Goal: Find specific page/section: Find specific page/section

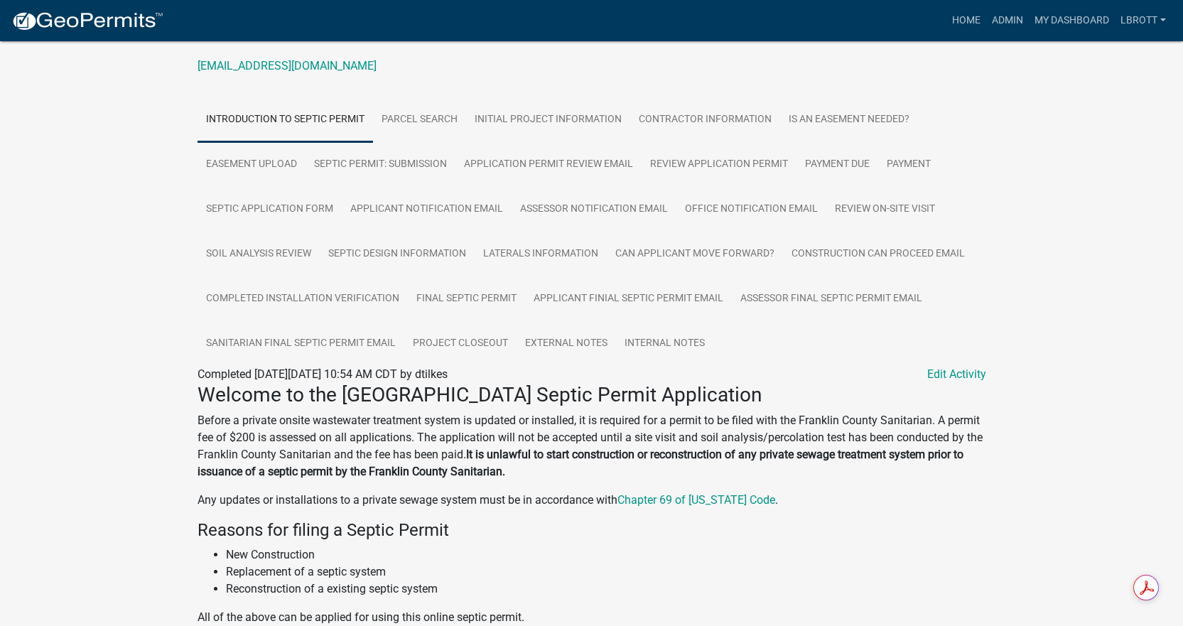
scroll to position [142, 0]
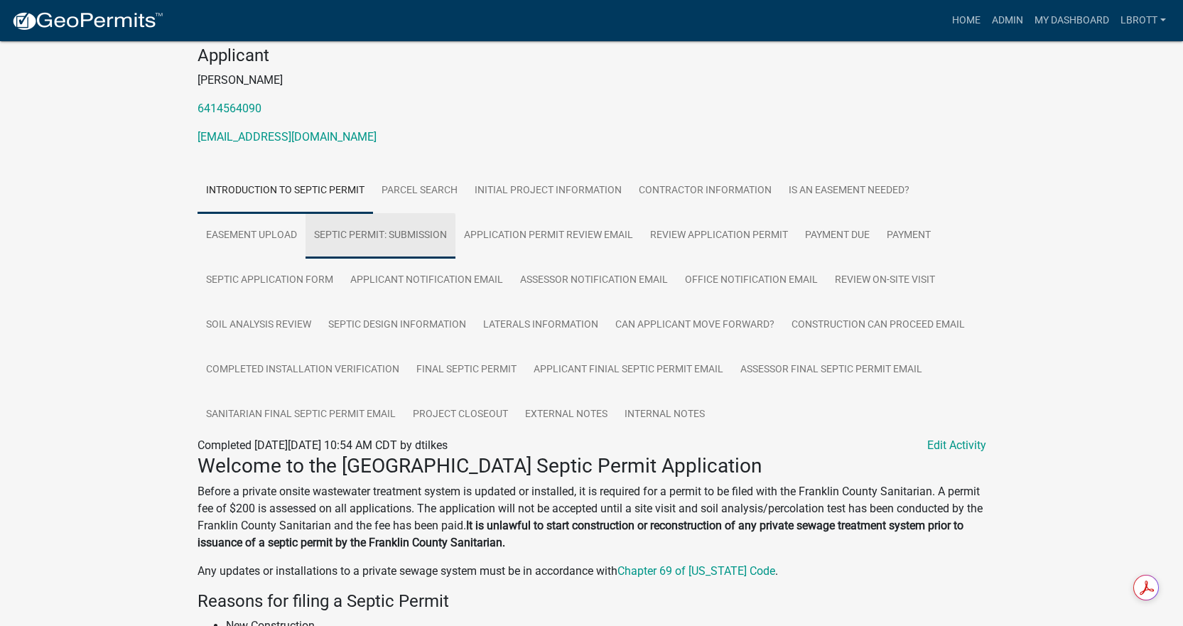
click at [385, 232] on link "Septic Permit: Submission" at bounding box center [381, 235] width 150 height 45
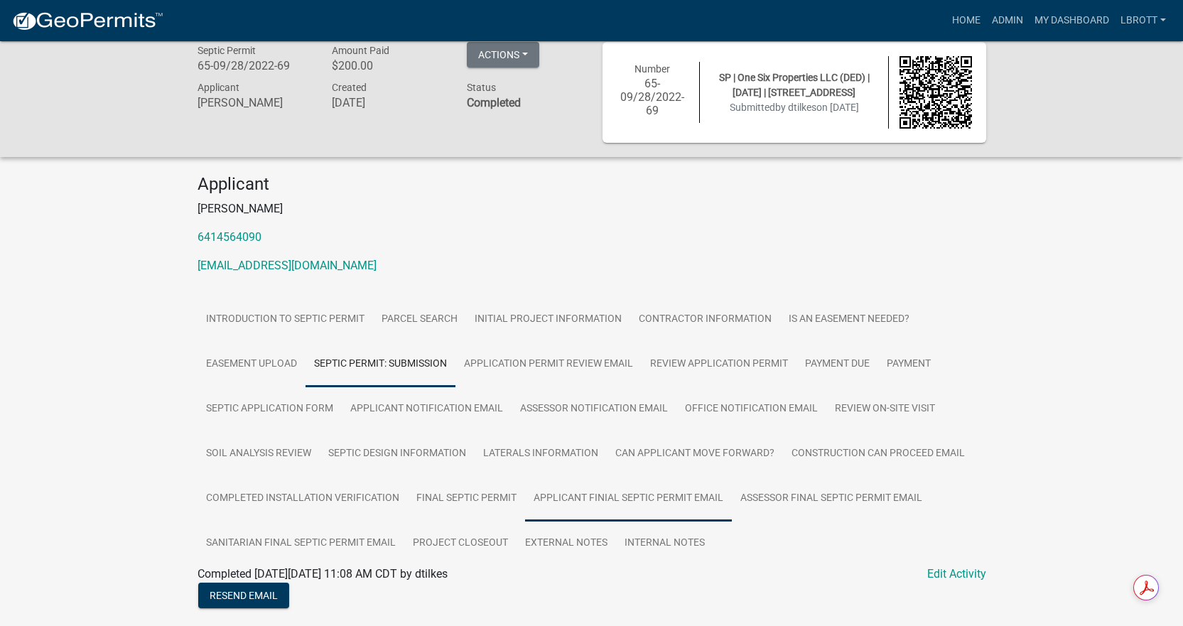
scroll to position [0, 0]
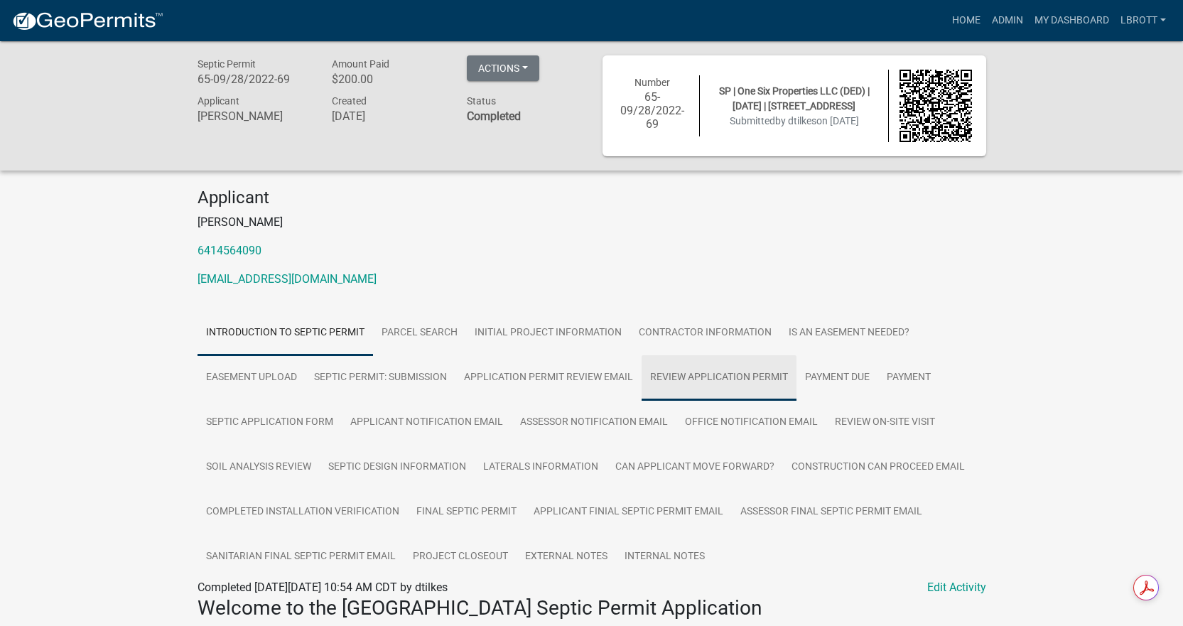
click at [709, 375] on link "Review Application Permit" at bounding box center [719, 377] width 155 height 45
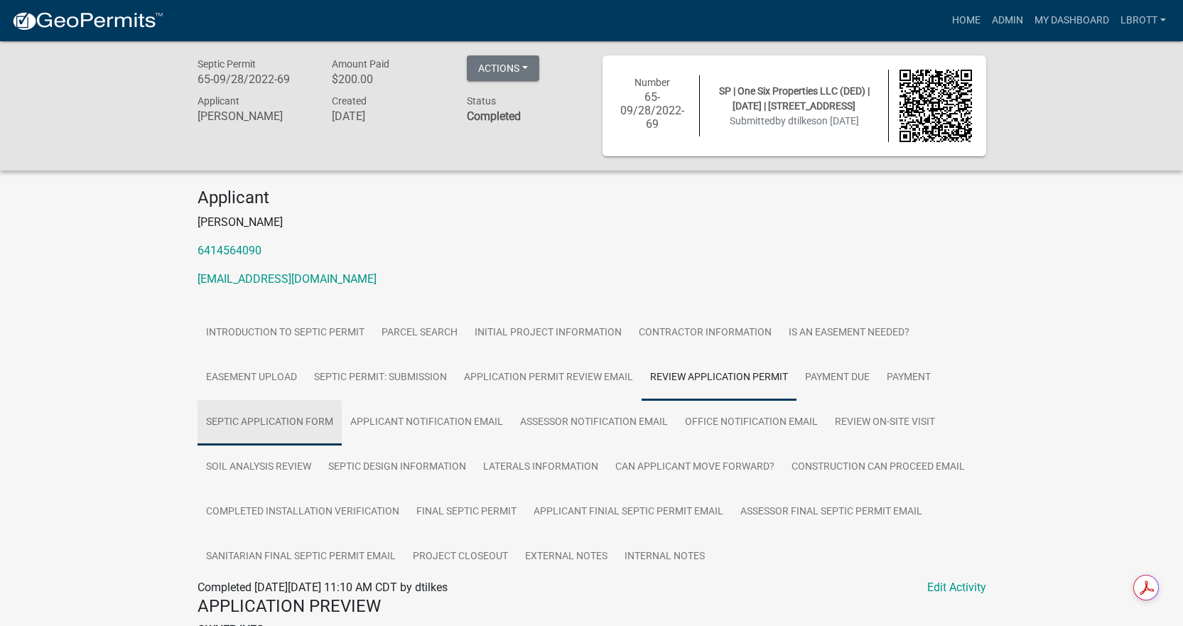
click at [274, 421] on link "Septic Application Form" at bounding box center [270, 422] width 144 height 45
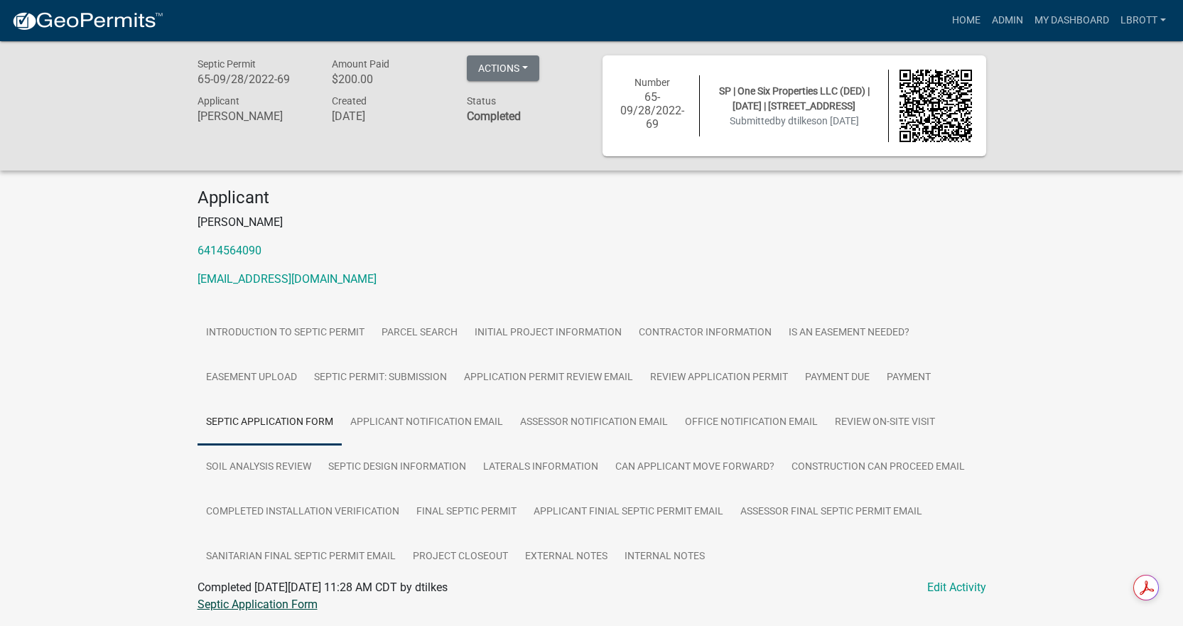
click at [226, 603] on link "Septic Application Form" at bounding box center [258, 605] width 120 height 14
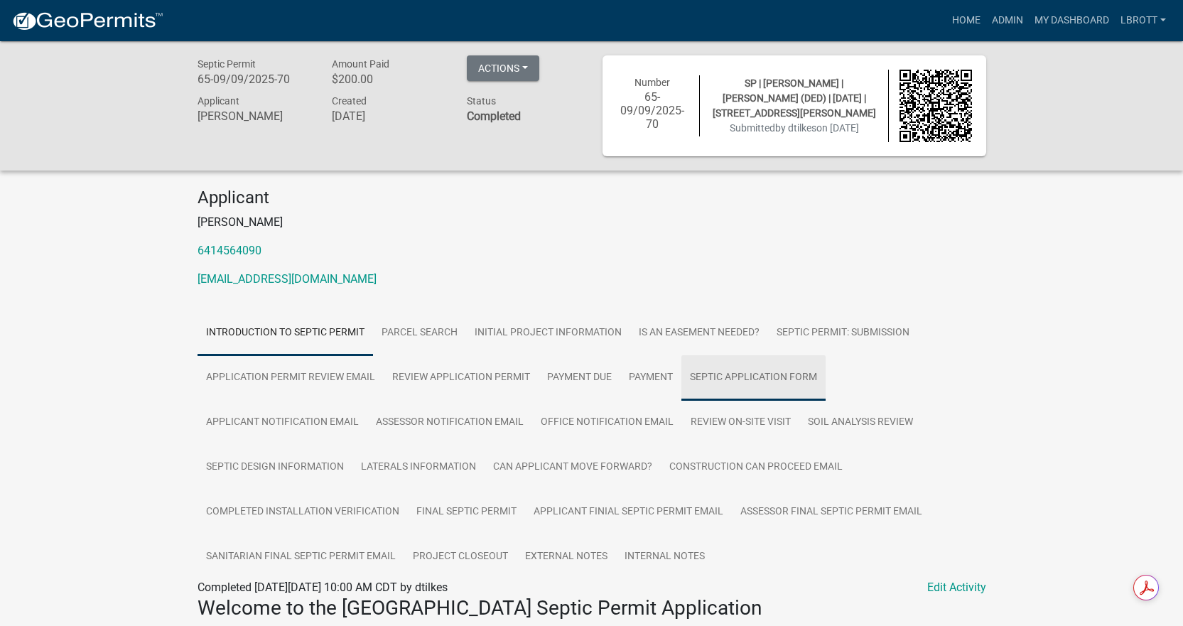
click at [755, 373] on link "Septic Application Form" at bounding box center [754, 377] width 144 height 45
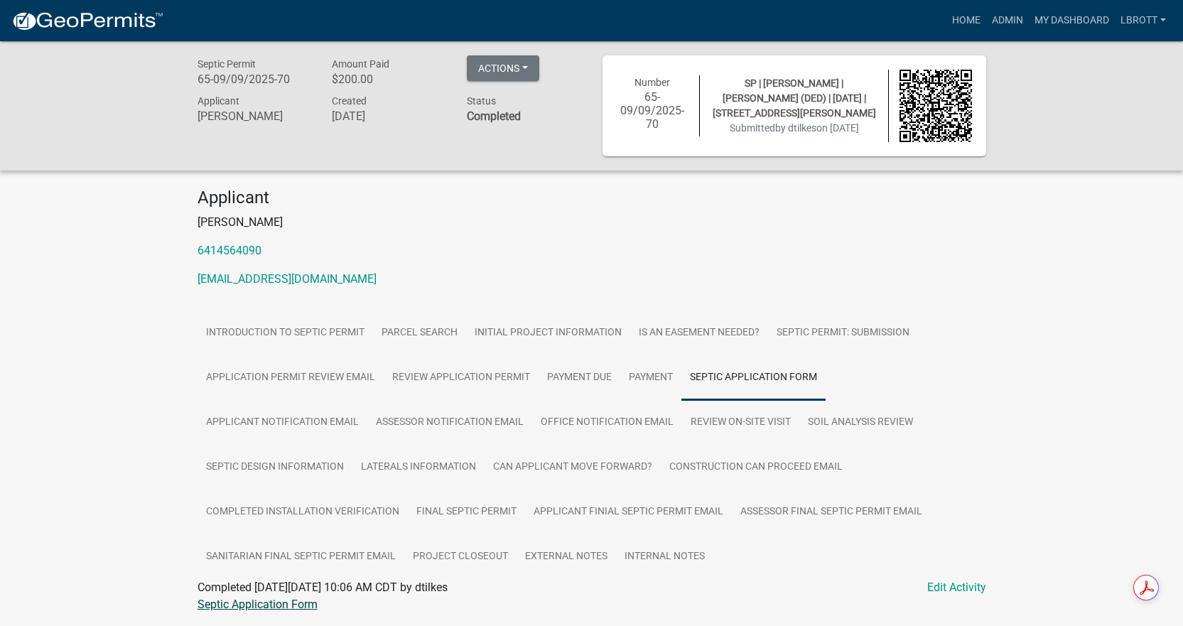
click at [272, 606] on link "Septic Application Form" at bounding box center [258, 605] width 120 height 14
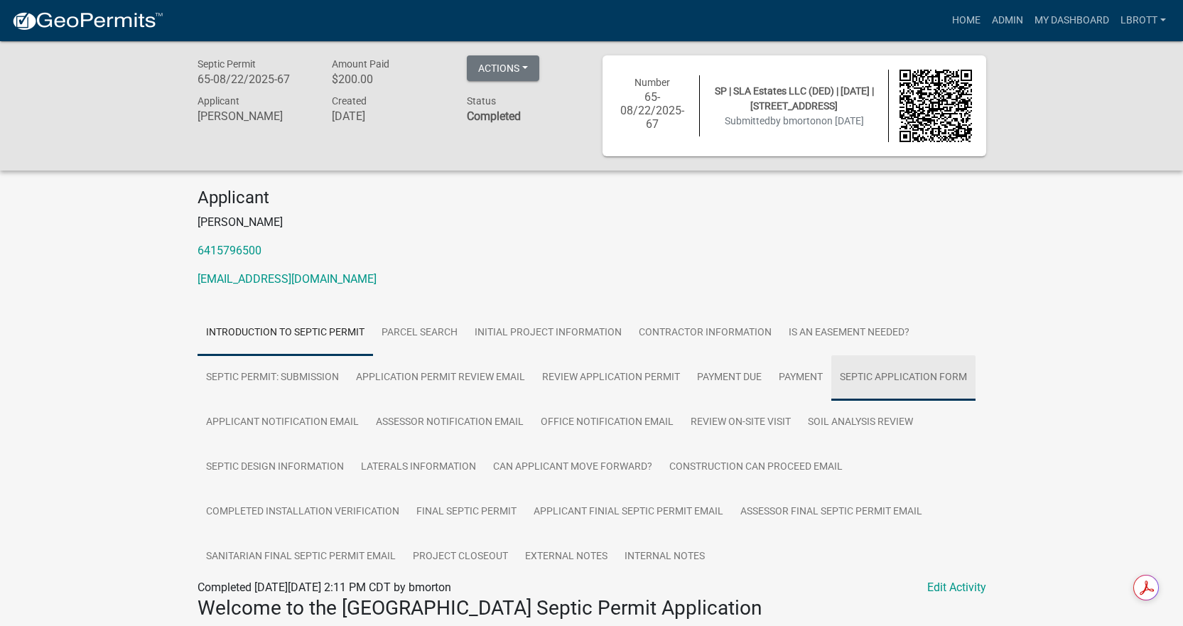
click at [905, 374] on link "Septic Application Form" at bounding box center [903, 377] width 144 height 45
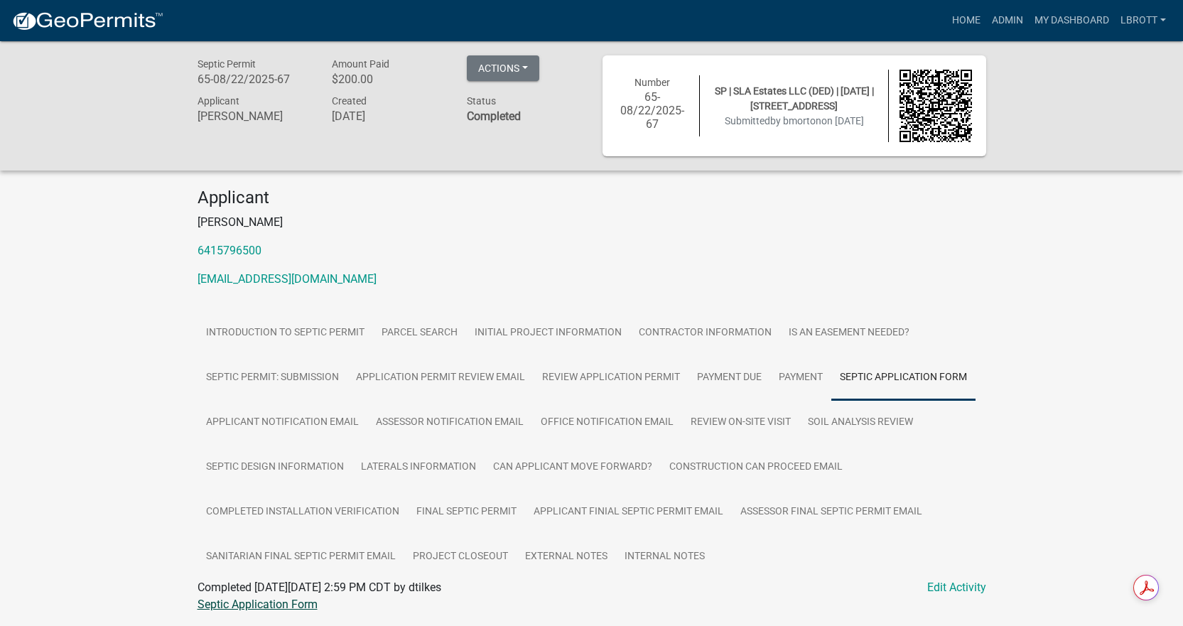
click at [271, 605] on link "Septic Application Form" at bounding box center [258, 605] width 120 height 14
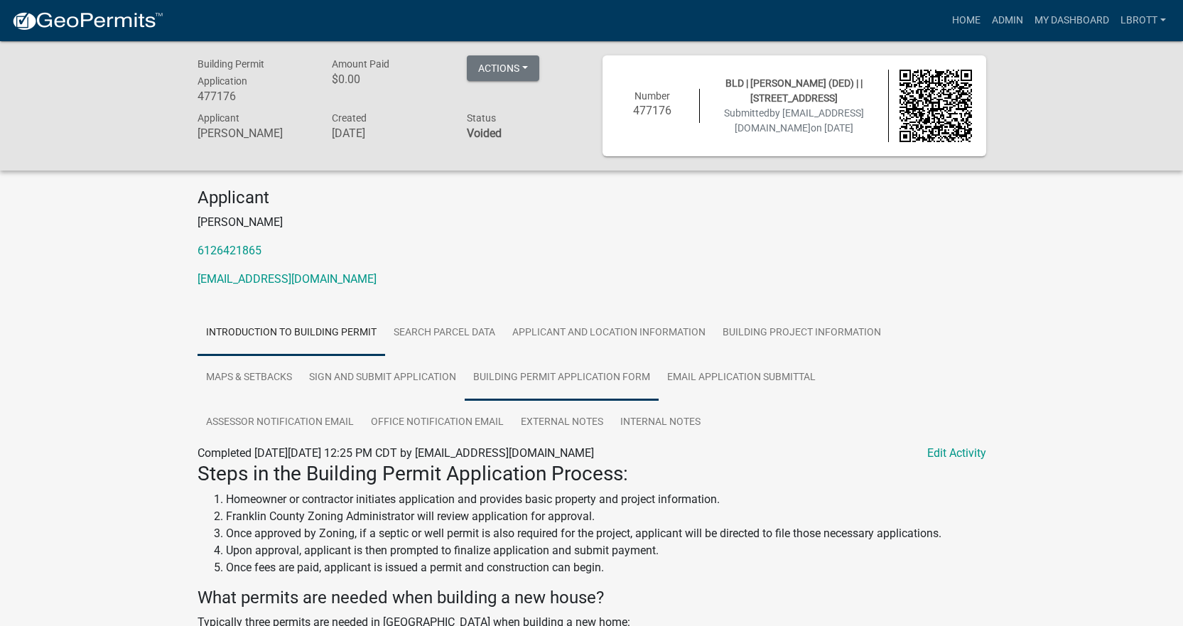
click at [593, 380] on link "Building Permit Application Form" at bounding box center [562, 377] width 194 height 45
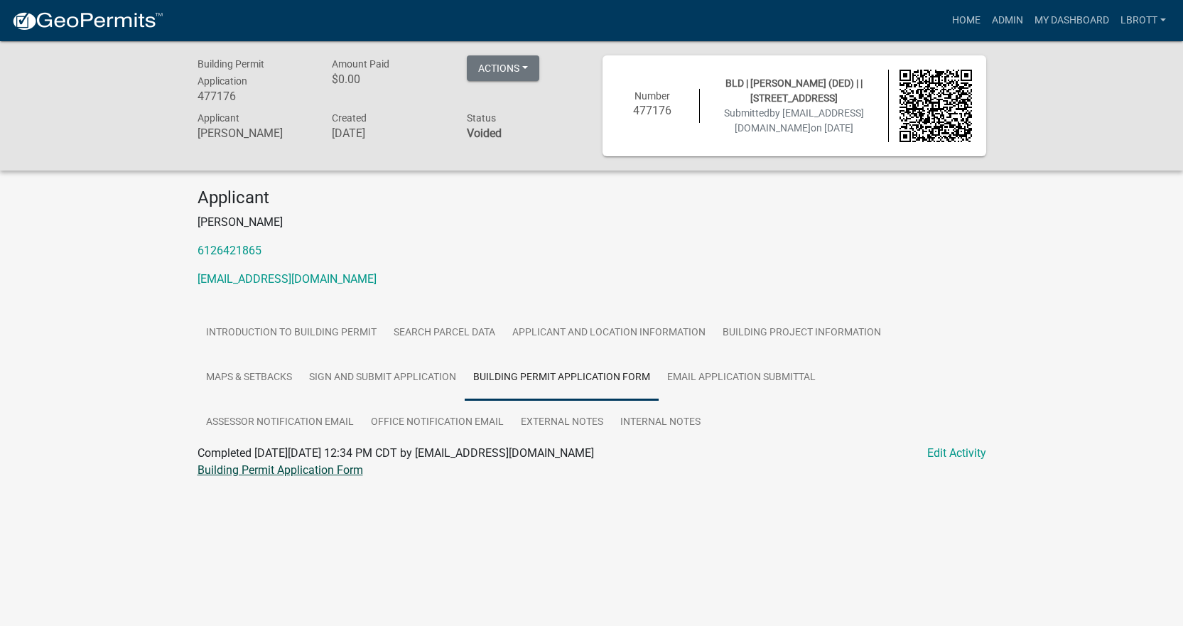
click at [295, 470] on link "Building Permit Application Form" at bounding box center [281, 470] width 166 height 14
